Goal: Find specific page/section: Find specific page/section

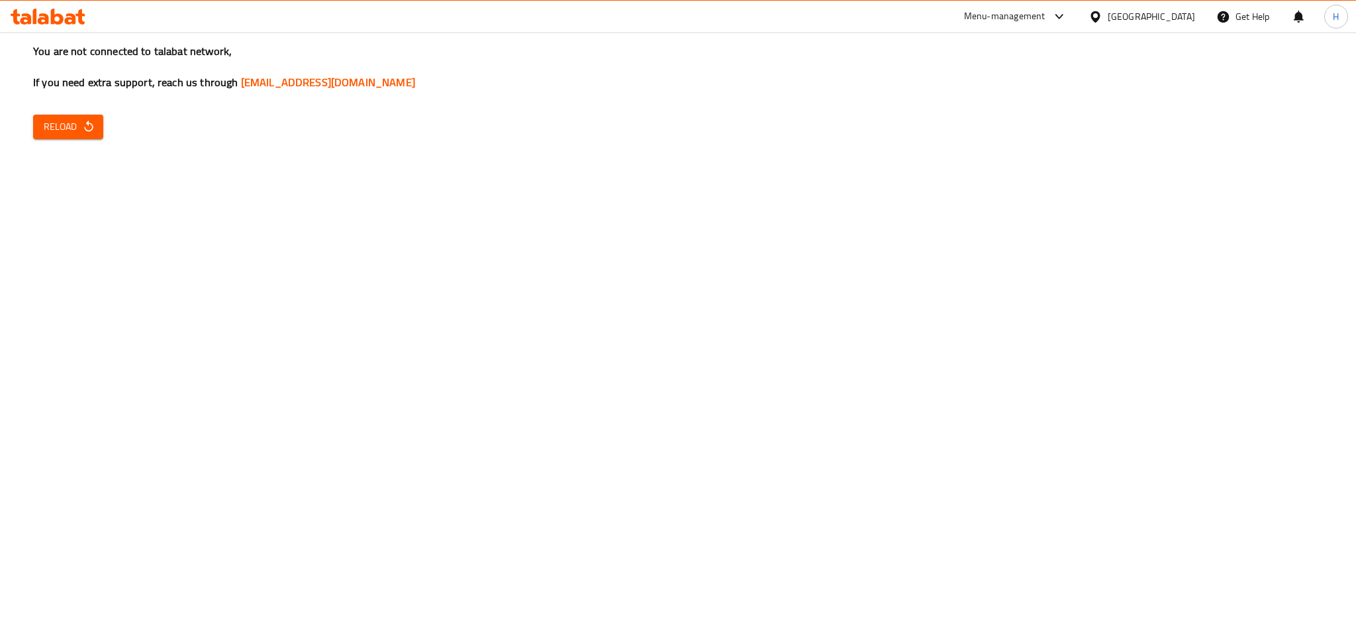
click at [26, 128] on div "You are not connected to talabat network, If you need extra support, reach us t…" at bounding box center [678, 322] width 1356 height 644
click at [52, 125] on span "Reload" at bounding box center [68, 127] width 49 height 17
click at [70, 128] on span "Reload" at bounding box center [68, 127] width 49 height 17
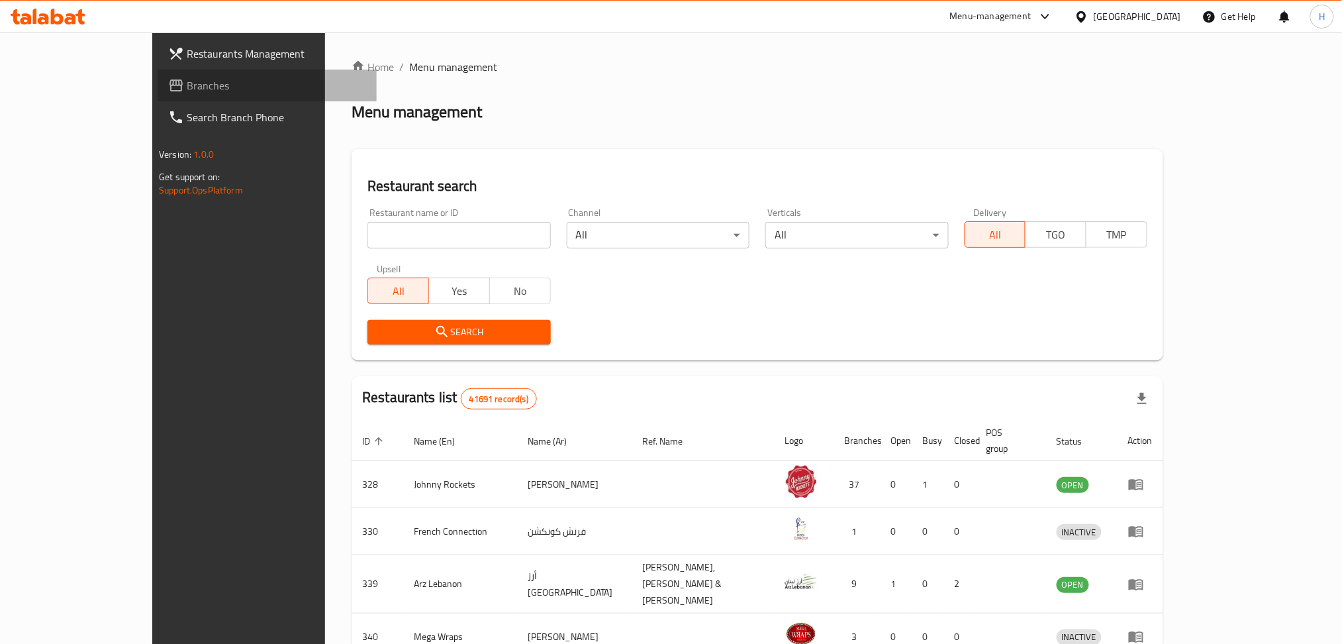
click at [187, 79] on span "Branches" at bounding box center [276, 85] width 179 height 16
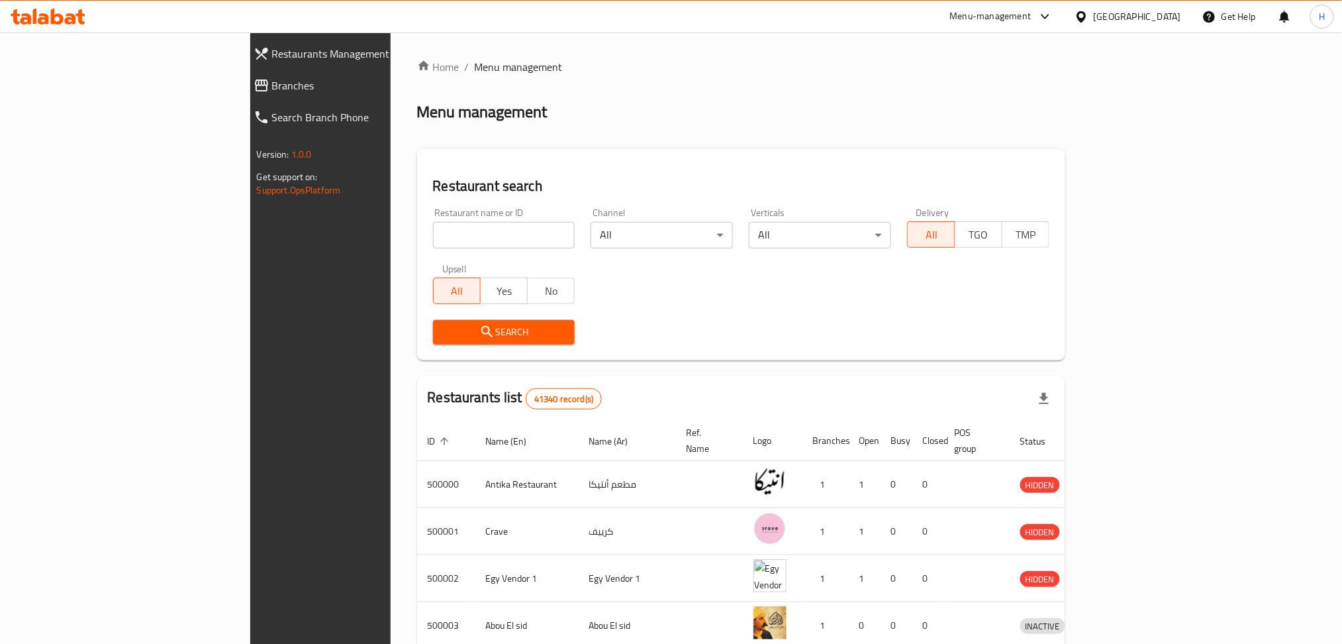
click at [272, 83] on span "Branches" at bounding box center [368, 85] width 192 height 16
